Goal: Task Accomplishment & Management: Use online tool/utility

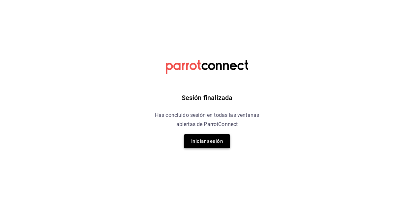
click at [195, 142] on button "Iniciar sesión" at bounding box center [207, 141] width 46 height 14
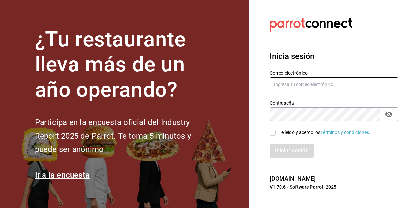
type input "[PERSON_NAME][EMAIL_ADDRESS][PERSON_NAME][DOMAIN_NAME]"
click at [273, 131] on input "He leído y acepto los Términos y condiciones." at bounding box center [272, 133] width 6 height 6
checkbox input "true"
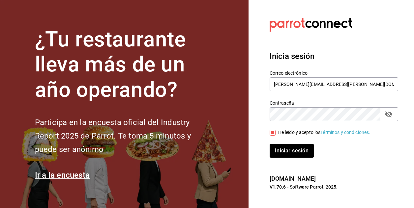
click at [279, 143] on div "Iniciar sesión" at bounding box center [330, 147] width 136 height 22
click at [281, 151] on button "Iniciar sesión" at bounding box center [291, 151] width 45 height 14
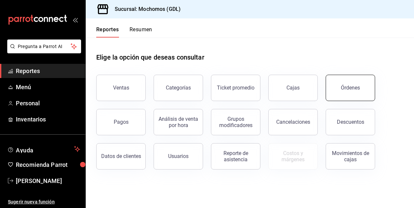
click at [351, 85] on button "Órdenes" at bounding box center [349, 88] width 49 height 26
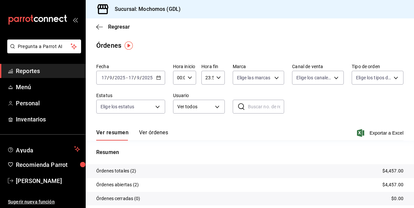
click at [106, 77] on input "17" at bounding box center [104, 77] width 6 height 5
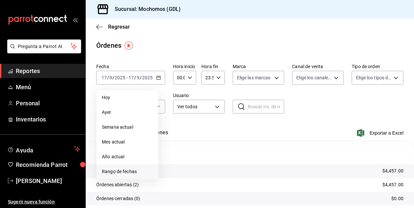
click at [114, 173] on span "Rango de fechas" at bounding box center [127, 171] width 51 height 7
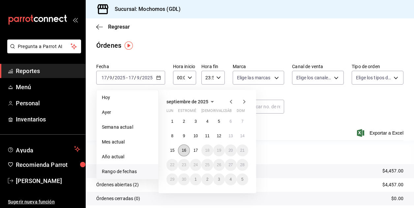
click at [187, 151] on button "16" at bounding box center [184, 151] width 12 height 12
click at [197, 152] on abbr "17" at bounding box center [195, 150] width 4 height 5
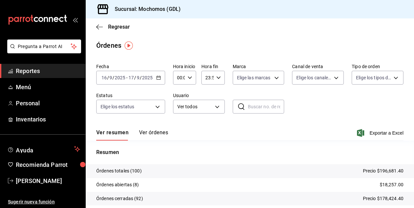
click at [188, 78] on icon "button" at bounding box center [189, 77] width 5 height 5
click at [178, 128] on span "02" at bounding box center [178, 126] width 1 height 5
type input "02:00"
click at [179, 124] on span "06" at bounding box center [178, 123] width 1 height 5
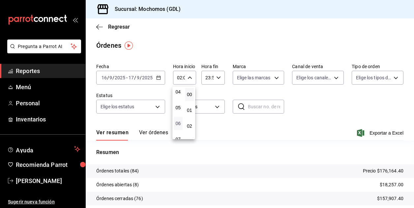
type input "06:00"
click at [272, 78] on div at bounding box center [207, 104] width 414 height 208
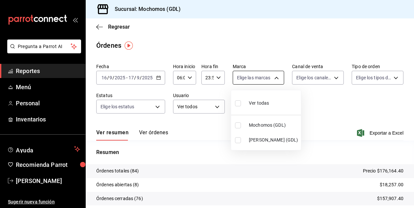
click at [274, 78] on body "Pregunta a Parrot AI Reportes Menú Personal Inventarios Ayuda Recomienda Parrot…" at bounding box center [207, 104] width 414 height 208
click at [239, 126] on input "checkbox" at bounding box center [238, 126] width 6 height 6
checkbox input "true"
type input "36c25d4a-7cb0-456c-a434-e981d54830bc"
click at [307, 124] on div at bounding box center [207, 104] width 414 height 208
